Goal: Task Accomplishment & Management: Complete application form

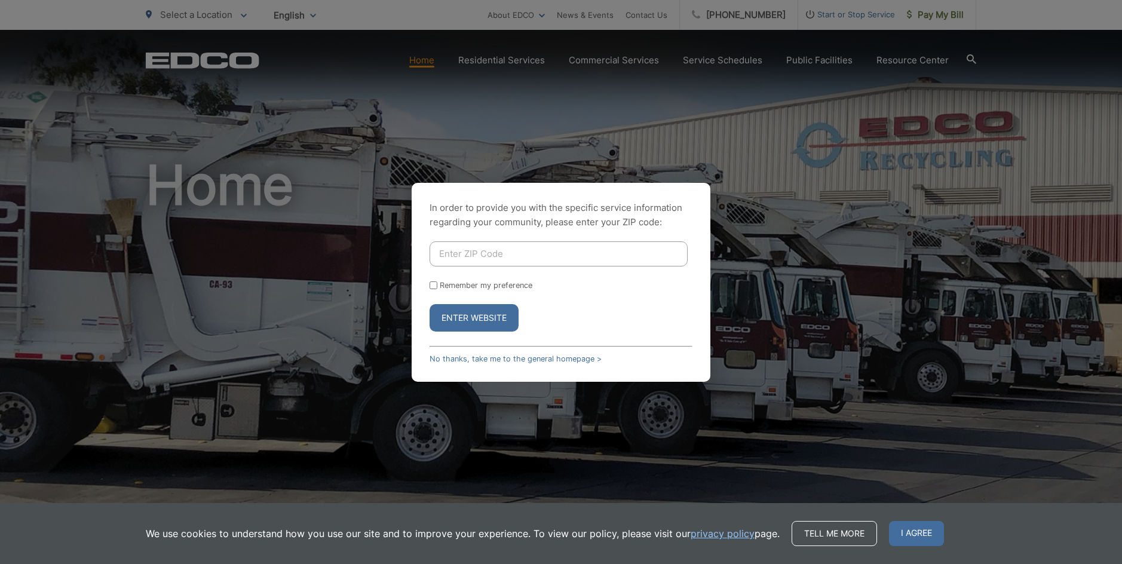
click at [810, 266] on div "In order to provide you with the specific service information regarding your co…" at bounding box center [561, 282] width 1122 height 564
click at [479, 353] on div "In order to provide you with the specific service information regarding your co…" at bounding box center [561, 282] width 299 height 199
click at [496, 364] on div "In order to provide you with the specific service information regarding your co…" at bounding box center [561, 282] width 299 height 199
click at [481, 256] on input "Enter ZIP Code" at bounding box center [559, 253] width 258 height 25
type input "90803"
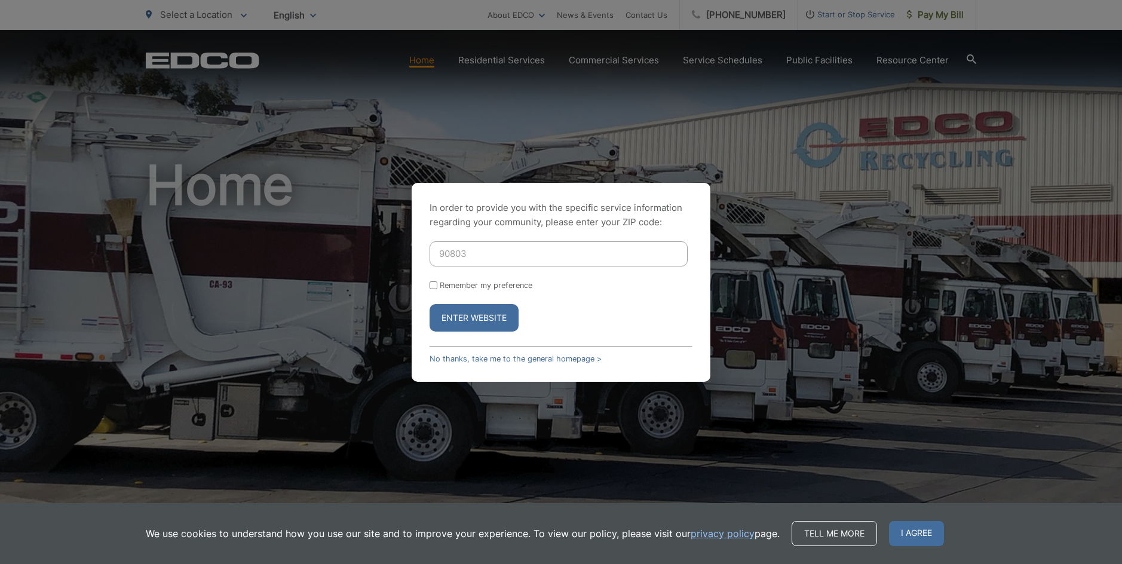
click at [430, 304] on button "Enter Website" at bounding box center [474, 317] width 89 height 27
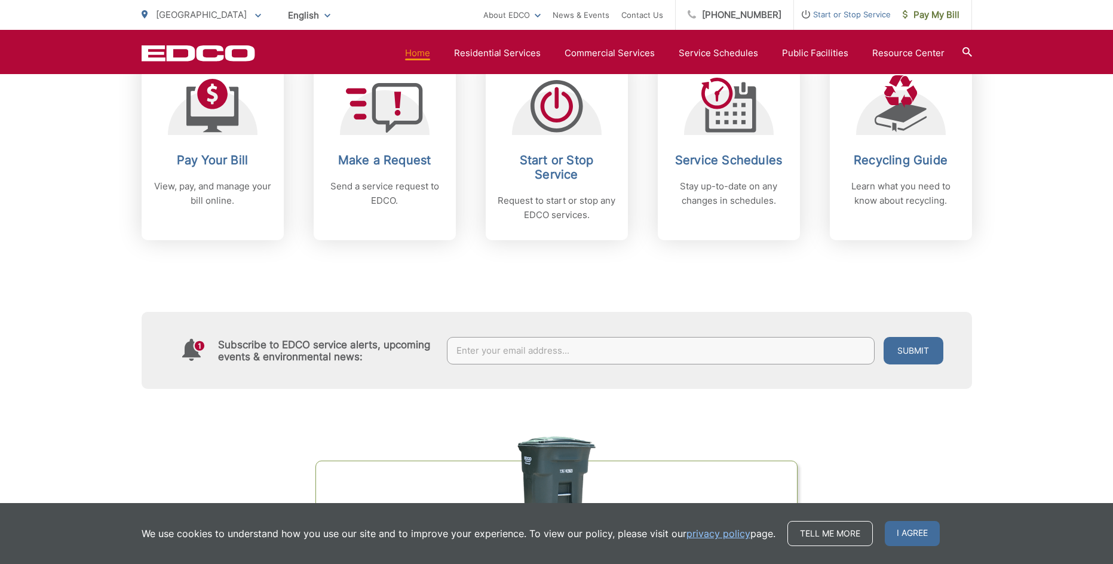
scroll to position [538, 0]
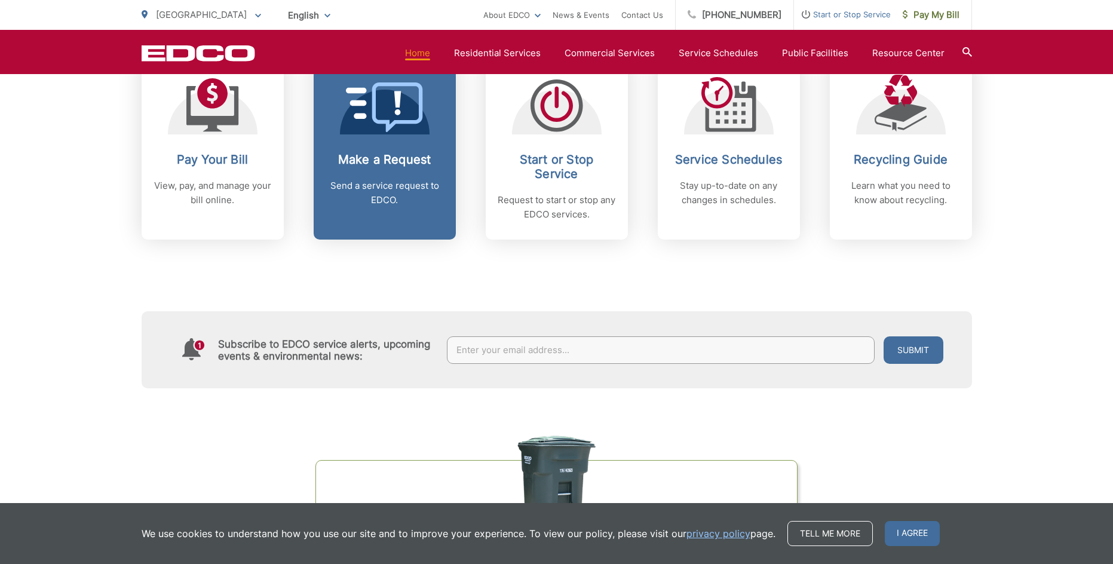
click at [406, 134] on link "Make a Request Send a service request to EDCO." at bounding box center [385, 148] width 142 height 183
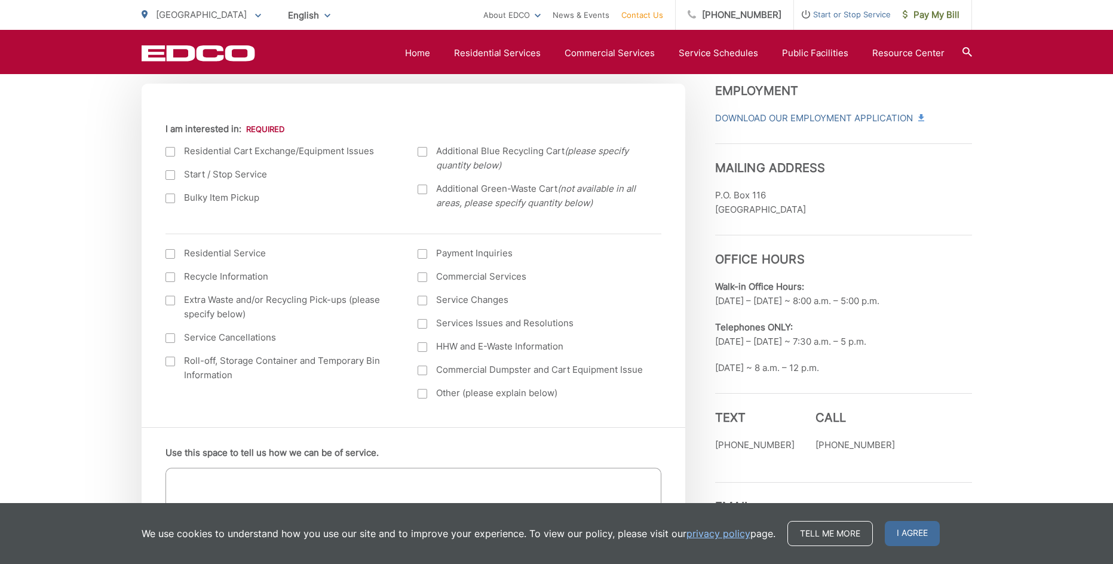
scroll to position [478, 0]
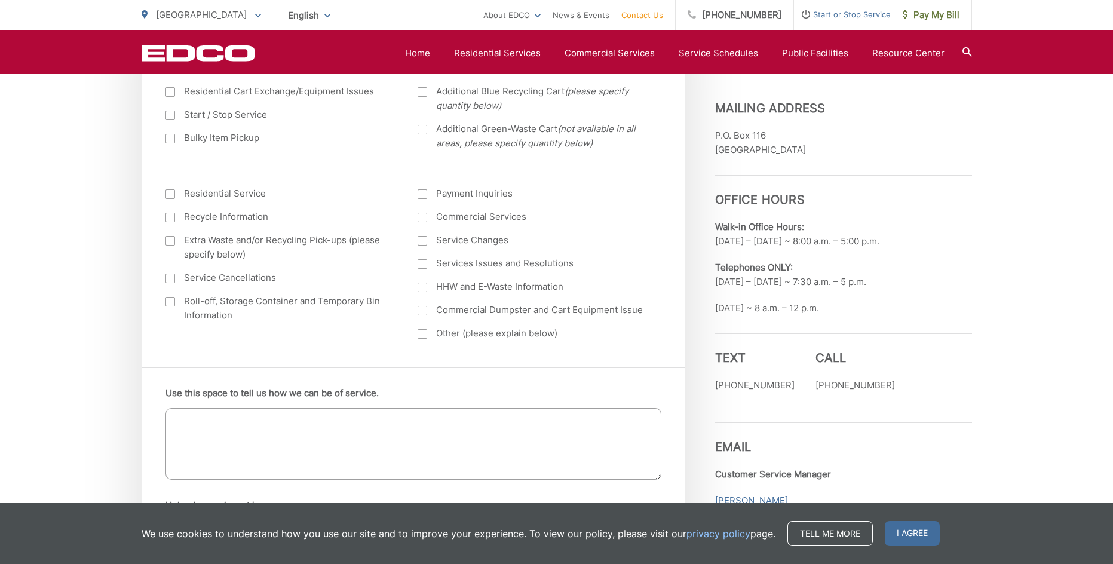
click at [412, 217] on ul "Residential Service Recycle Information Extra Waste and/or Recycling Pick-ups (…" at bounding box center [413, 267] width 496 height 163
click at [419, 217] on div at bounding box center [423, 218] width 10 height 10
click at [0, 0] on input "Commercial Services" at bounding box center [0, 0] width 0 height 0
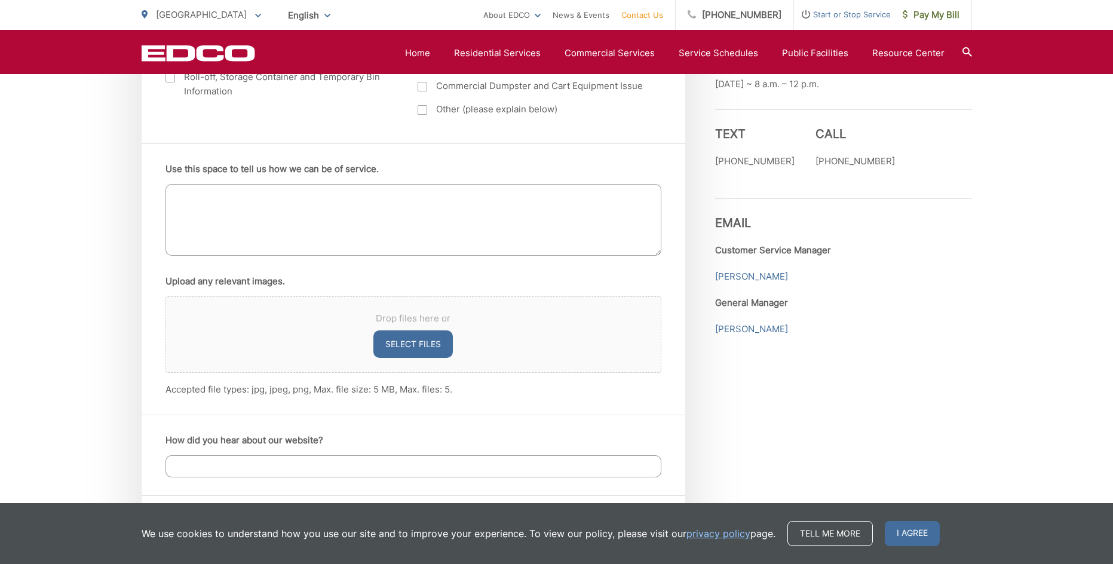
scroll to position [717, 0]
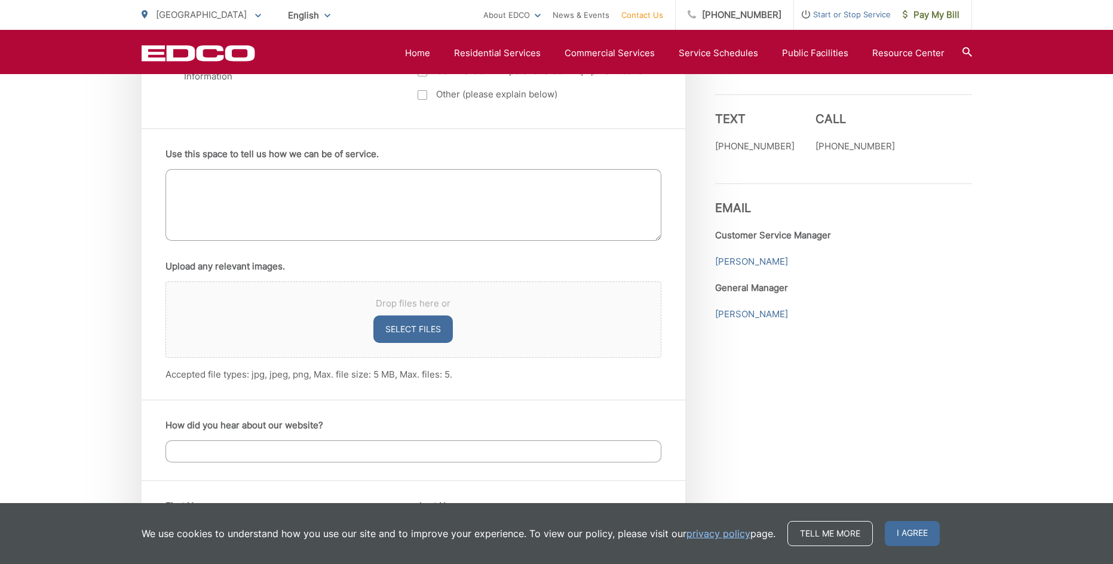
click at [283, 200] on textarea "Use this space to tell us how we can be of service." at bounding box center [413, 205] width 496 height 72
click at [326, 205] on textarea "Use this space to tell us how we can be of service." at bounding box center [413, 205] width 496 height 72
click at [358, 203] on textarea "Use this space to tell us how we can be of service." at bounding box center [413, 205] width 496 height 72
type textarea "Housing at CSU Long Beach coordinated 2x/day recycling and trash pick ups. The"
click at [764, 258] on link "Estela Henriquez" at bounding box center [751, 262] width 73 height 14
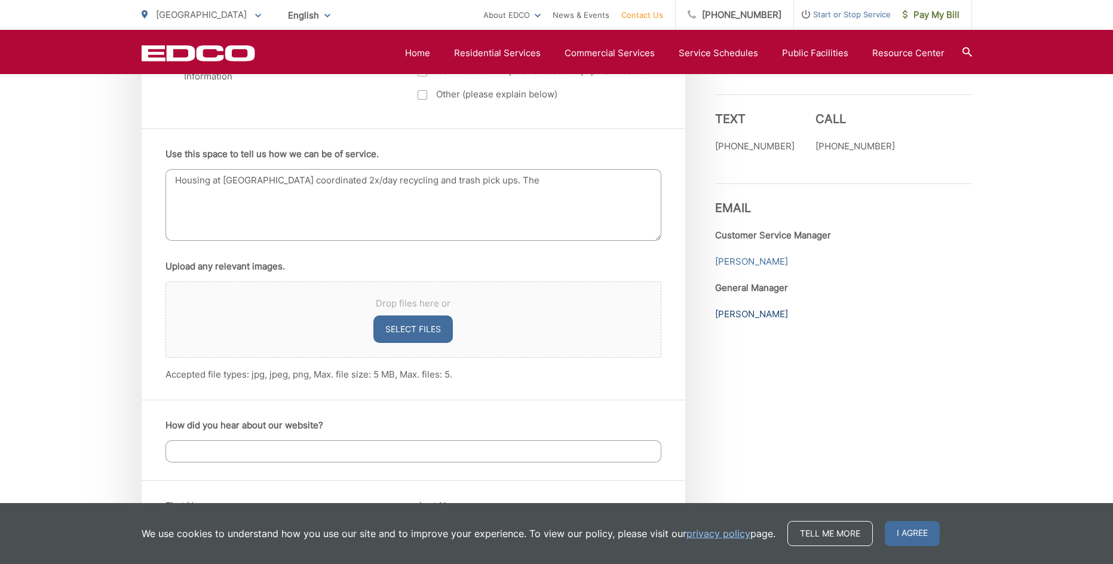
click at [758, 317] on link "Mark Perumean" at bounding box center [751, 314] width 73 height 14
